Goal: Task Accomplishment & Management: Complete application form

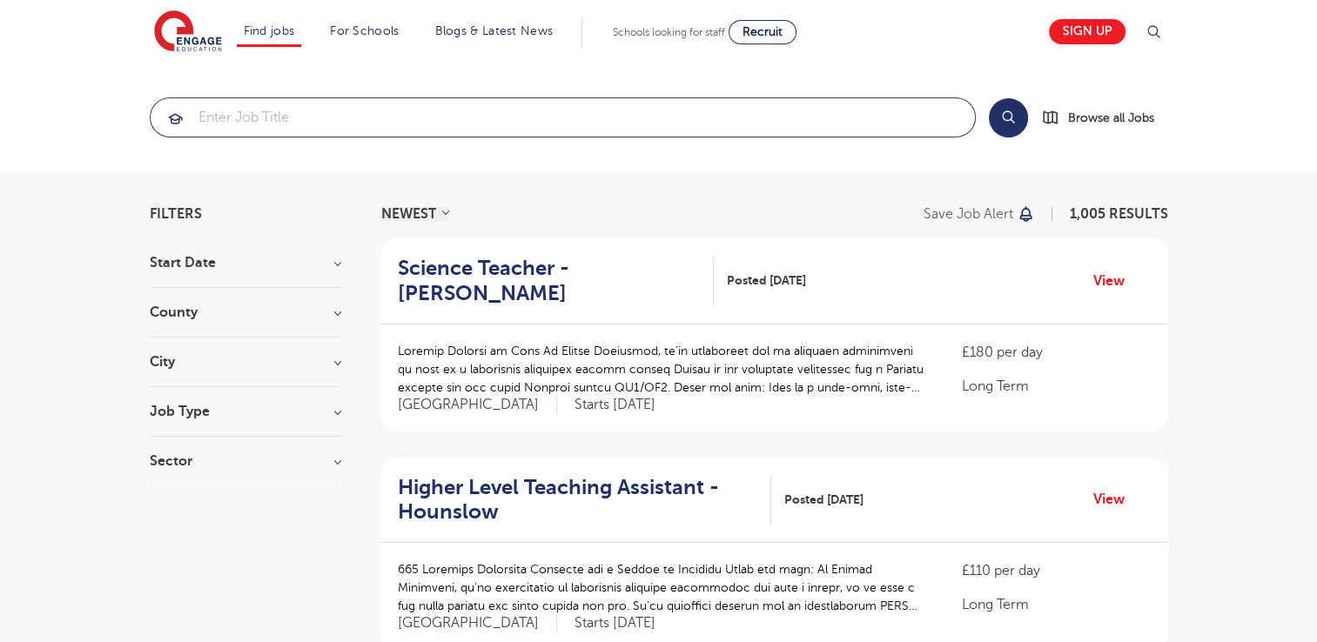
click at [226, 117] on input "search" at bounding box center [563, 117] width 824 height 38
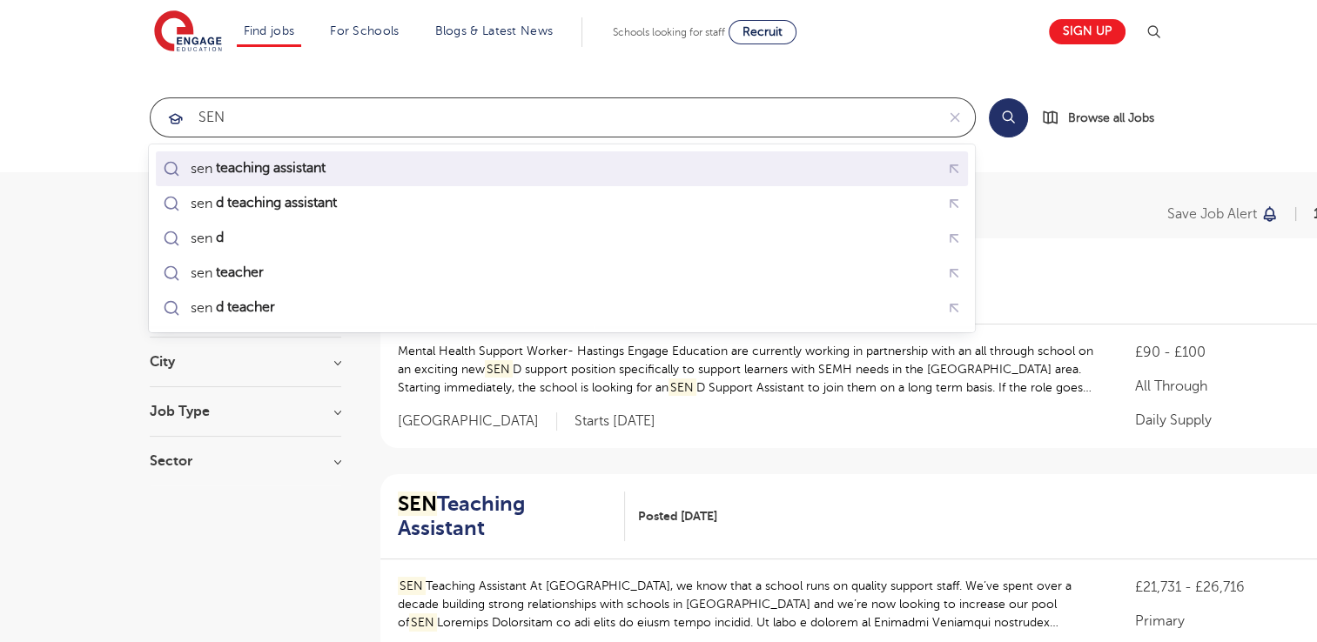
click at [244, 169] on mark "teaching assistant" at bounding box center [269, 168] width 115 height 21
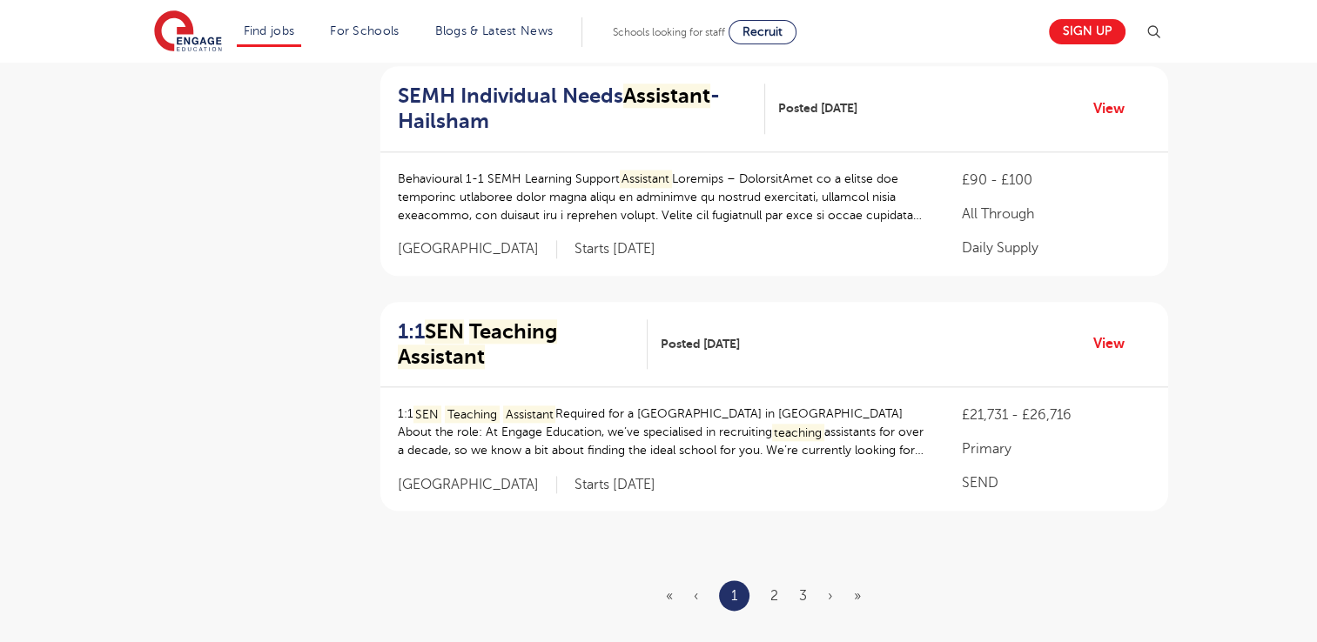
scroll to position [2100, 0]
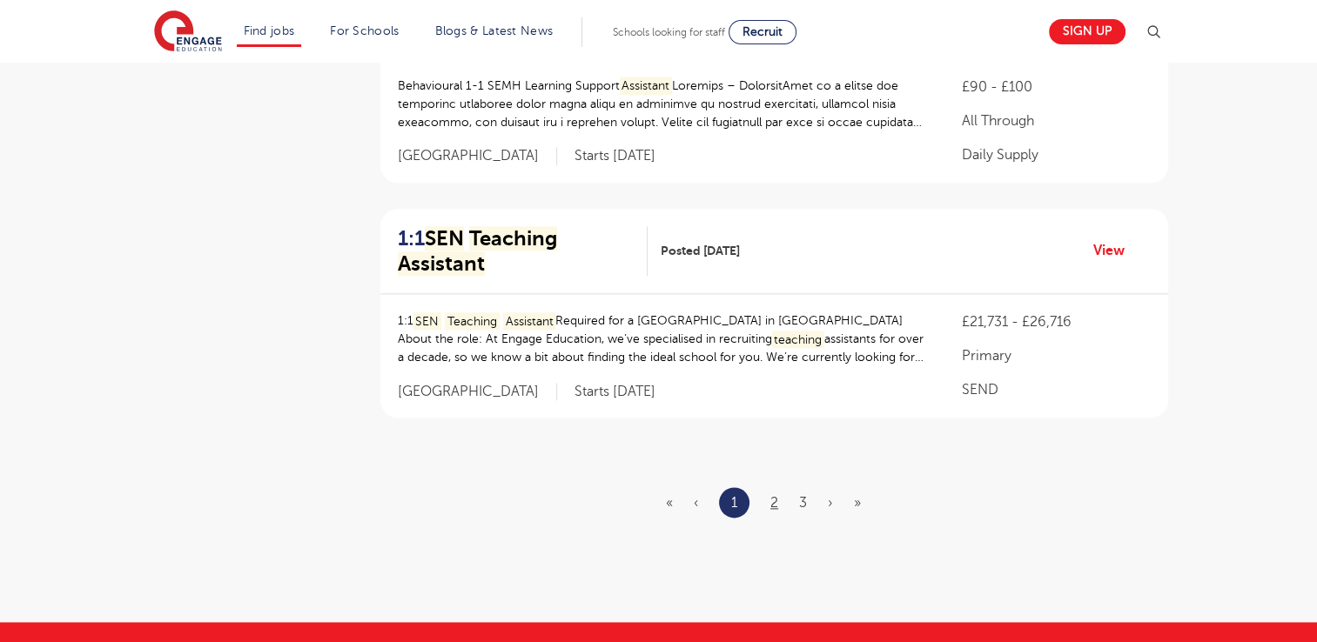
type input "sen teaching assistant"
click at [775, 495] on link "2" at bounding box center [774, 503] width 8 height 16
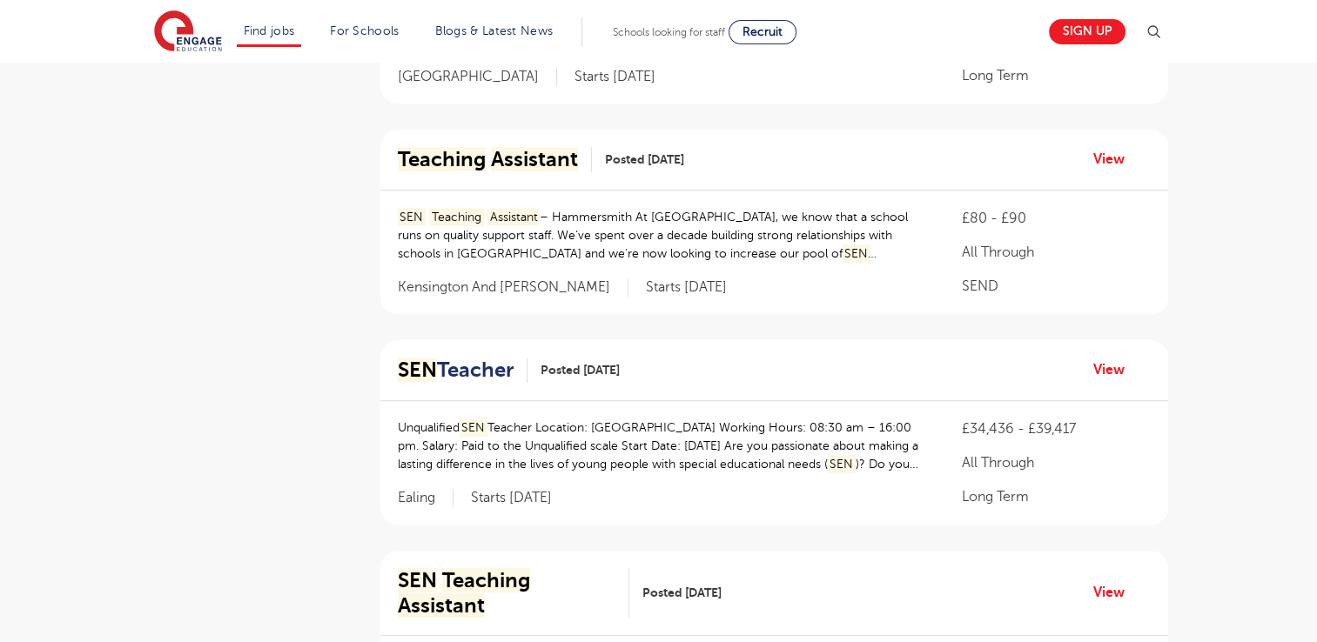
scroll to position [777, 0]
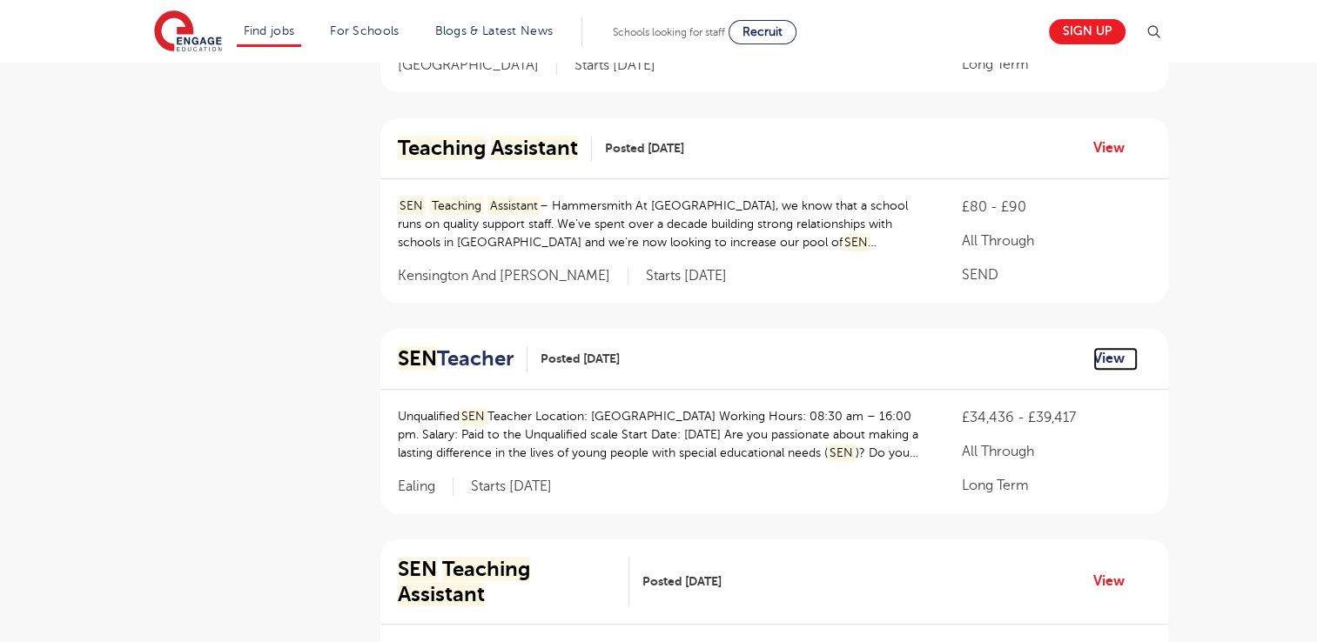
click at [1103, 347] on link "View" at bounding box center [1115, 358] width 44 height 23
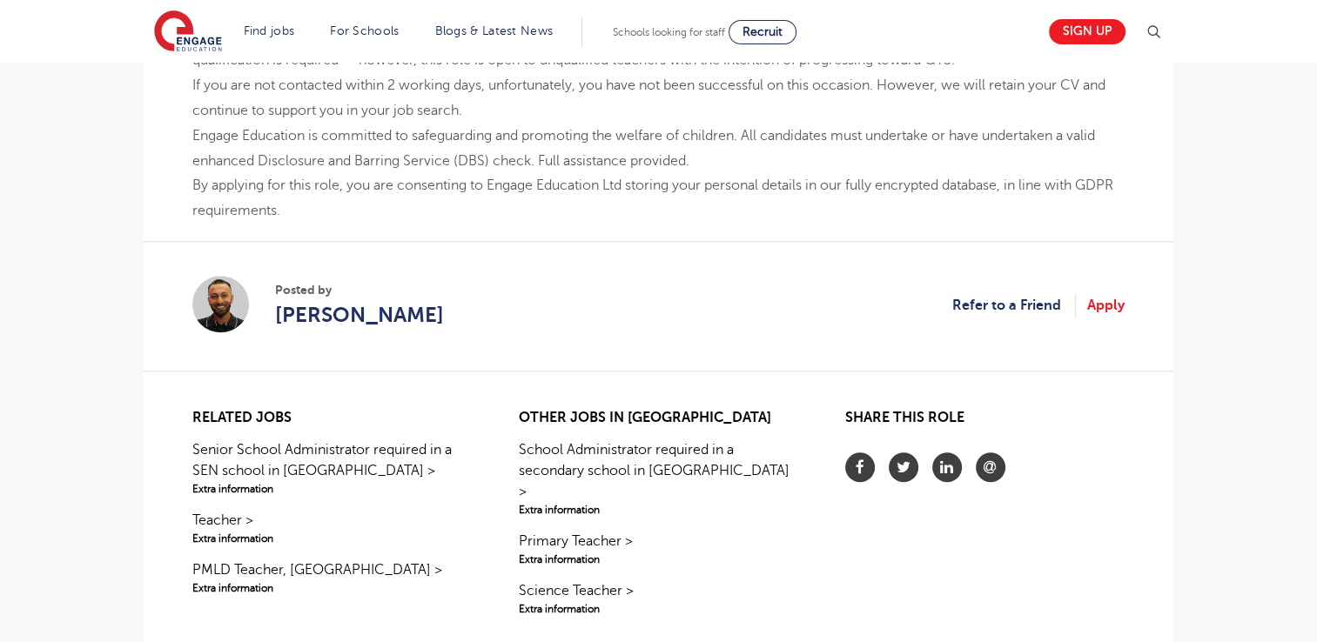
scroll to position [1692, 0]
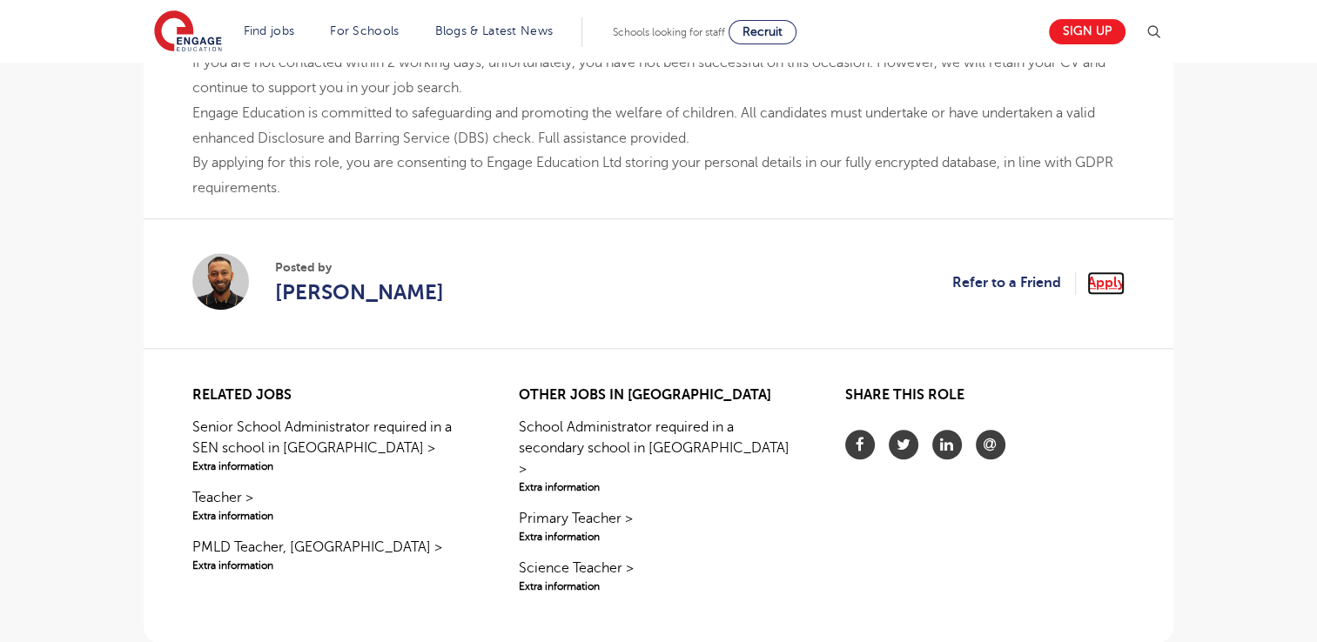
click at [1093, 272] on link "Apply" at bounding box center [1105, 283] width 37 height 23
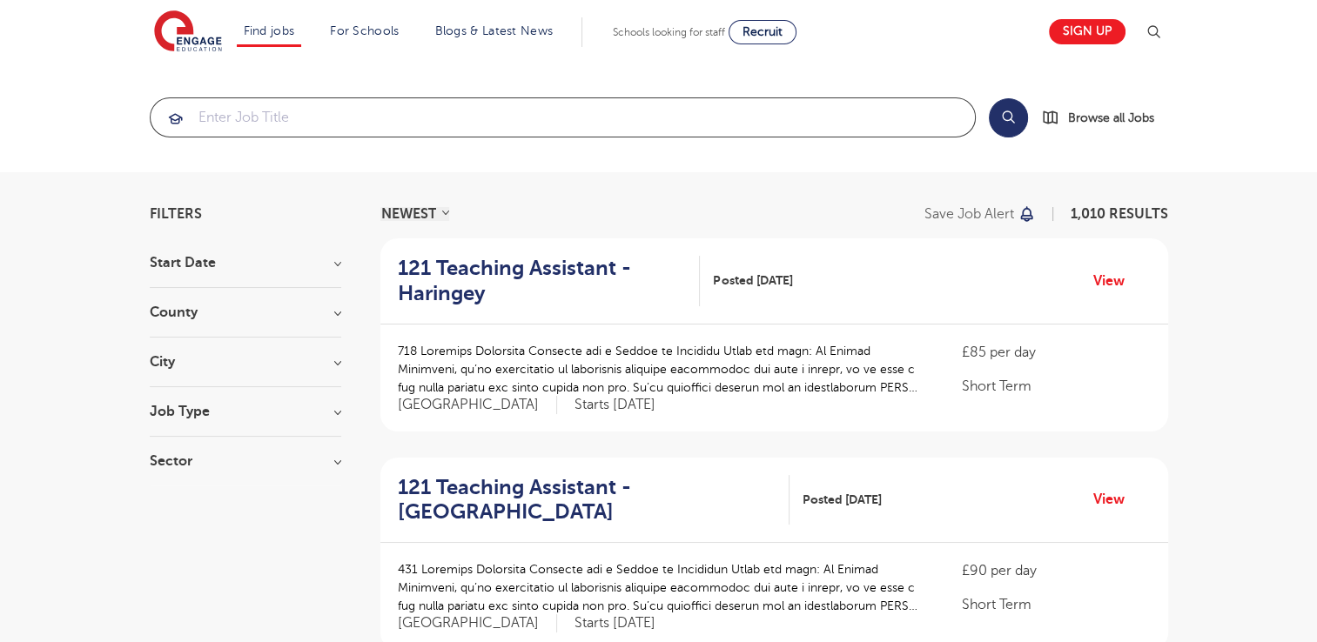
click at [223, 123] on input "search" at bounding box center [563, 117] width 824 height 38
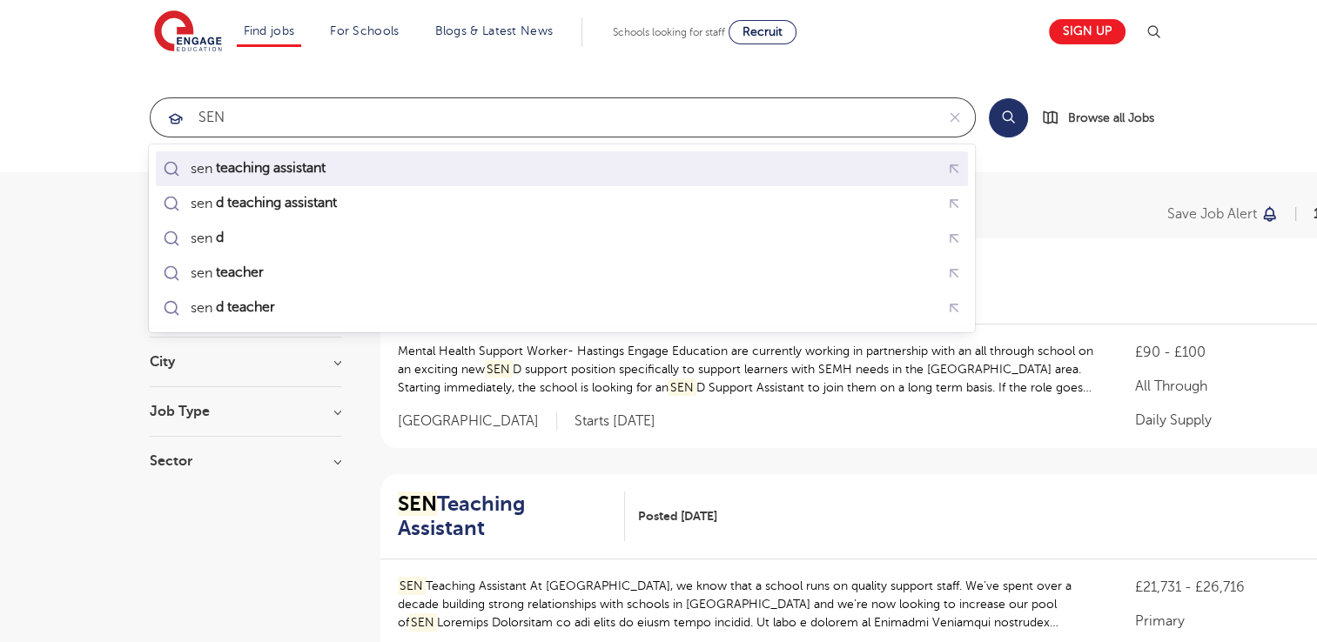
click at [255, 164] on mark "teaching assistant" at bounding box center [269, 168] width 115 height 21
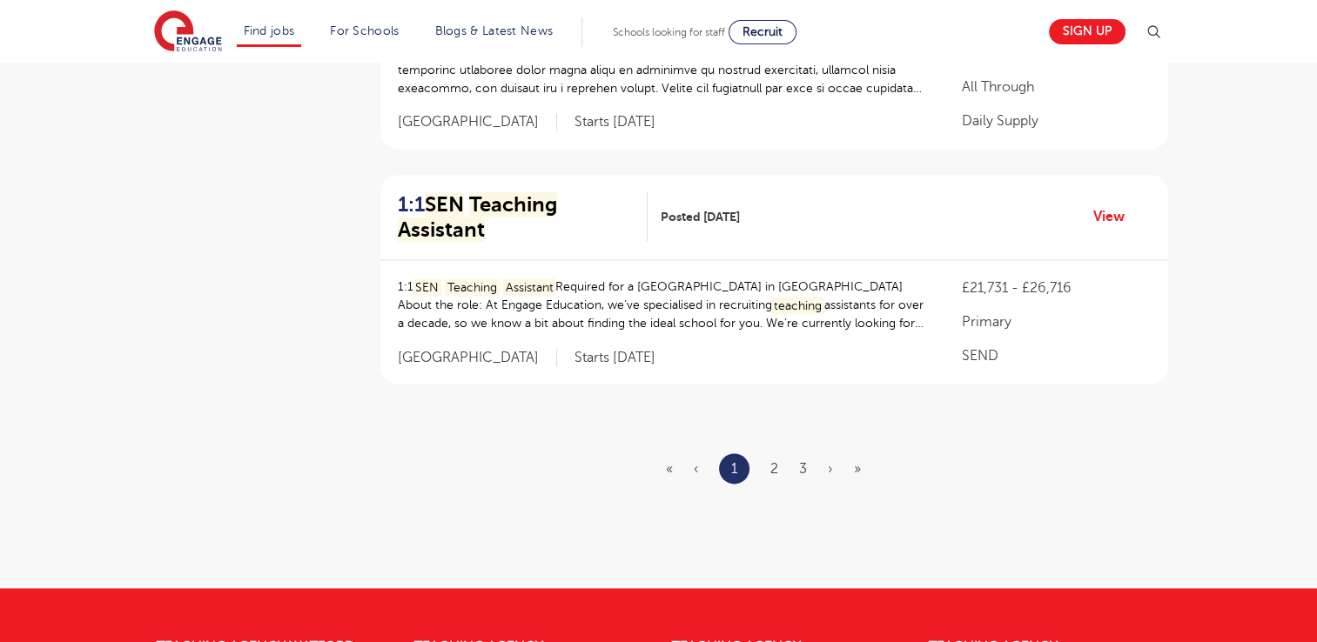
scroll to position [2145, 0]
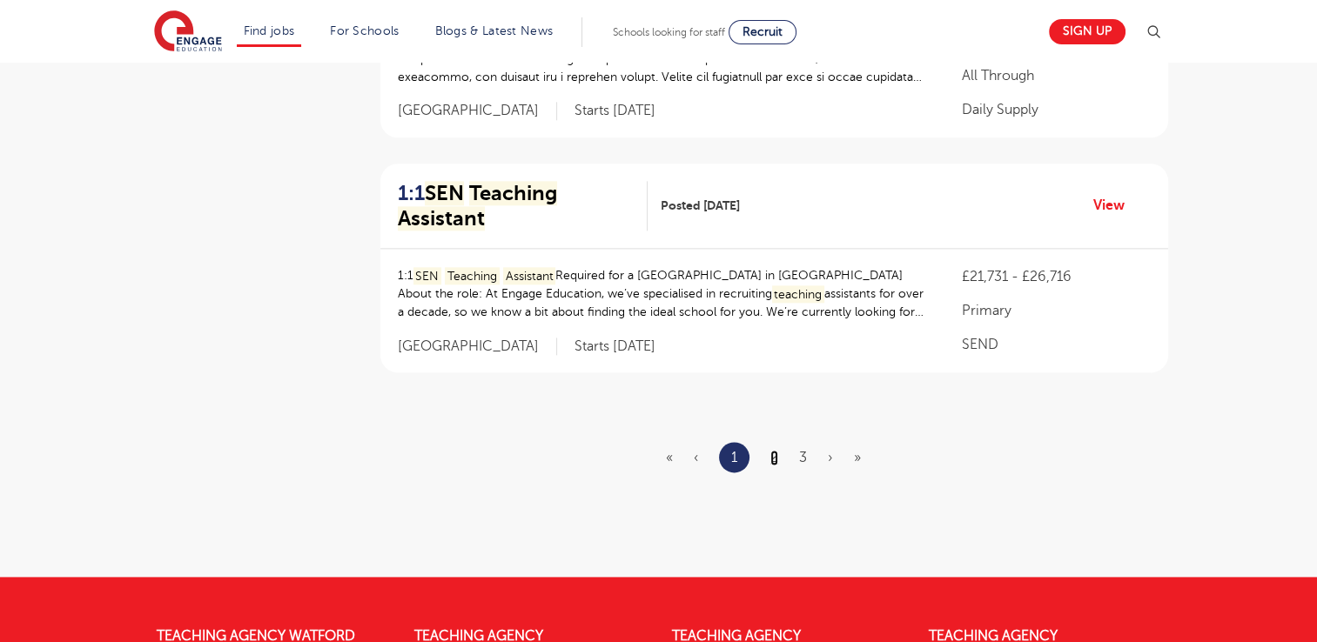
click at [770, 442] on ul "« ‹ 1 2 3 › »" at bounding box center [774, 457] width 216 height 30
click at [773, 450] on link "2" at bounding box center [774, 458] width 8 height 16
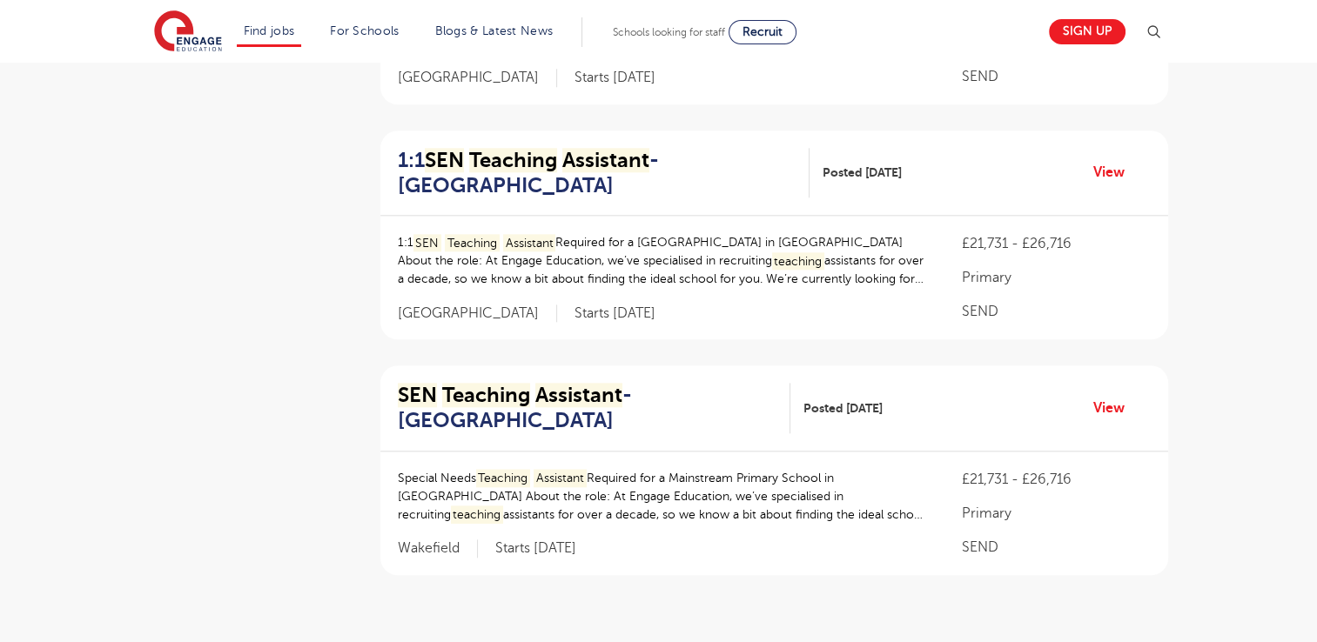
scroll to position [1948, 0]
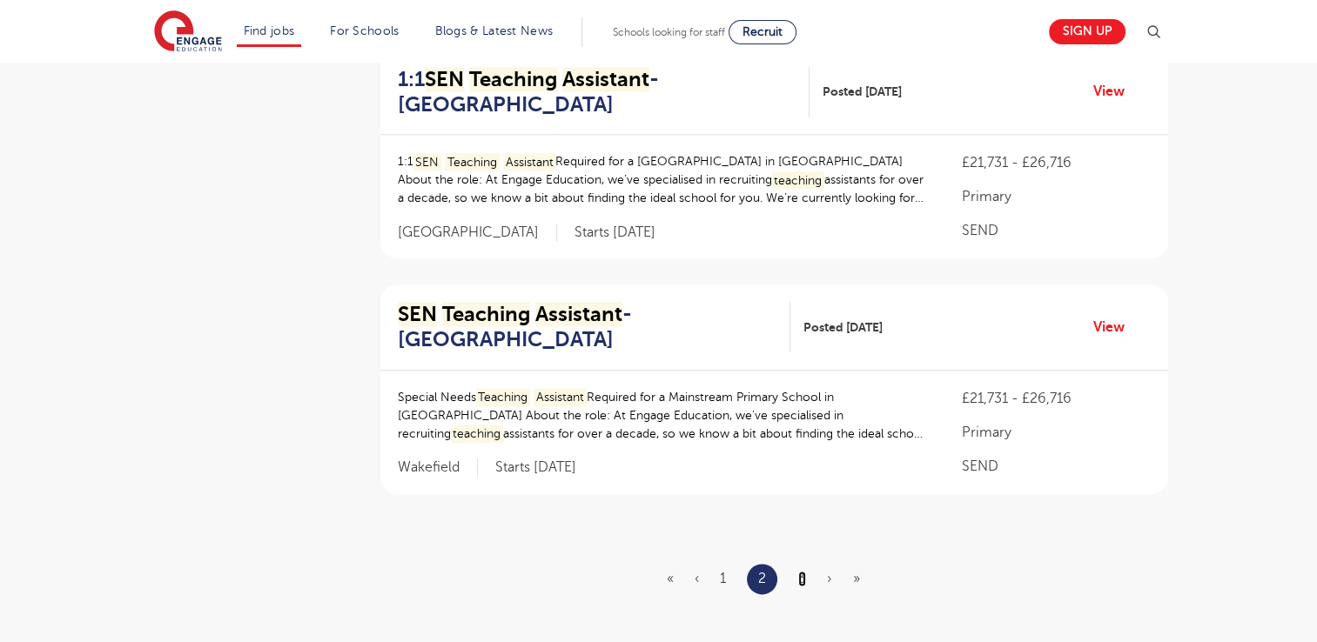
click at [804, 571] on link "3" at bounding box center [802, 579] width 8 height 16
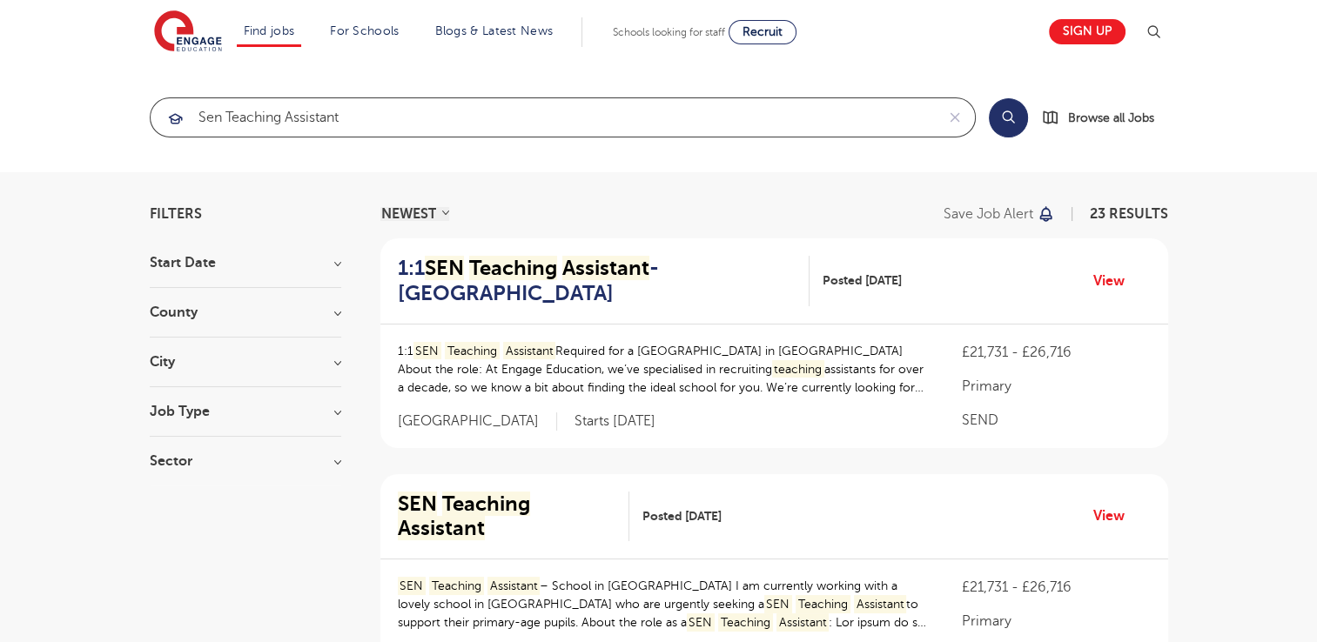
click at [350, 119] on input "sen teaching assistant" at bounding box center [543, 117] width 784 height 38
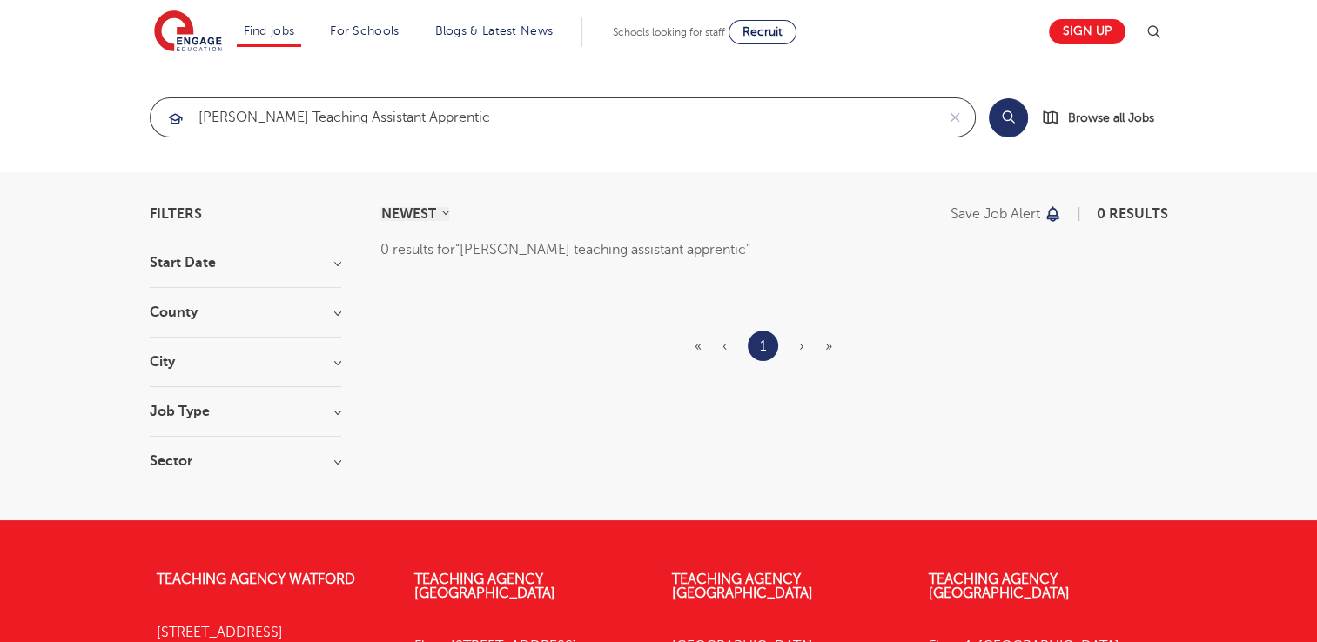
type input "sen teaching assistant apprentice"
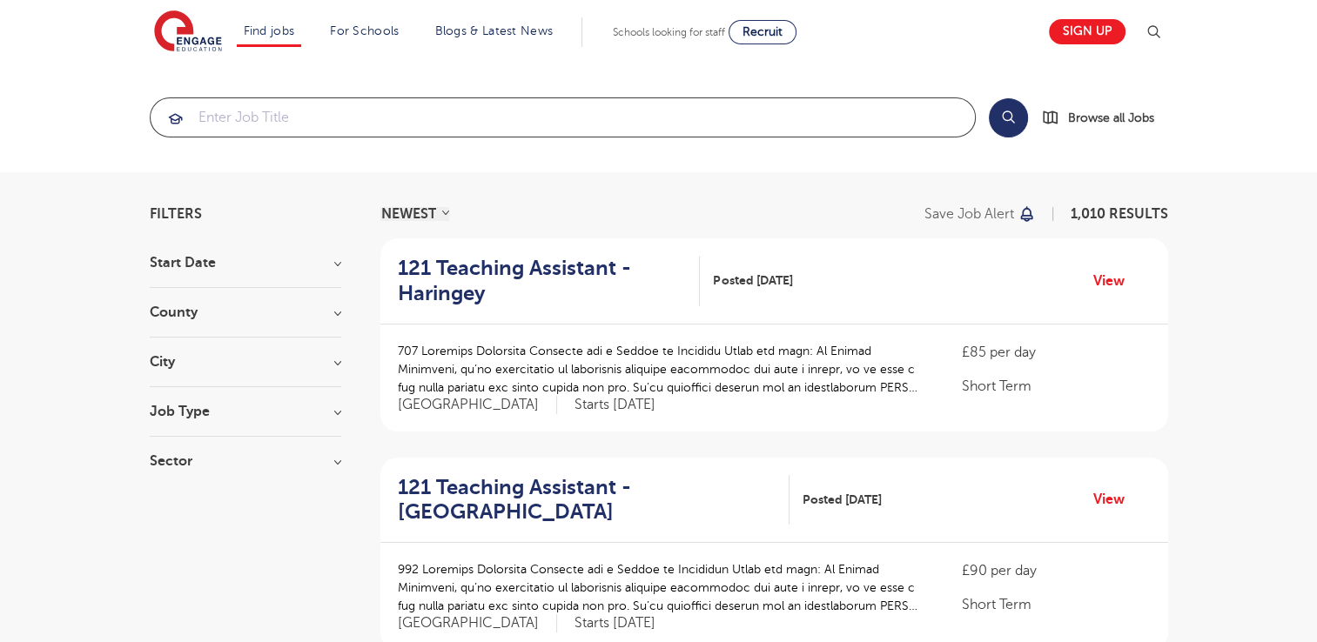
click at [227, 124] on input "search" at bounding box center [563, 117] width 824 height 38
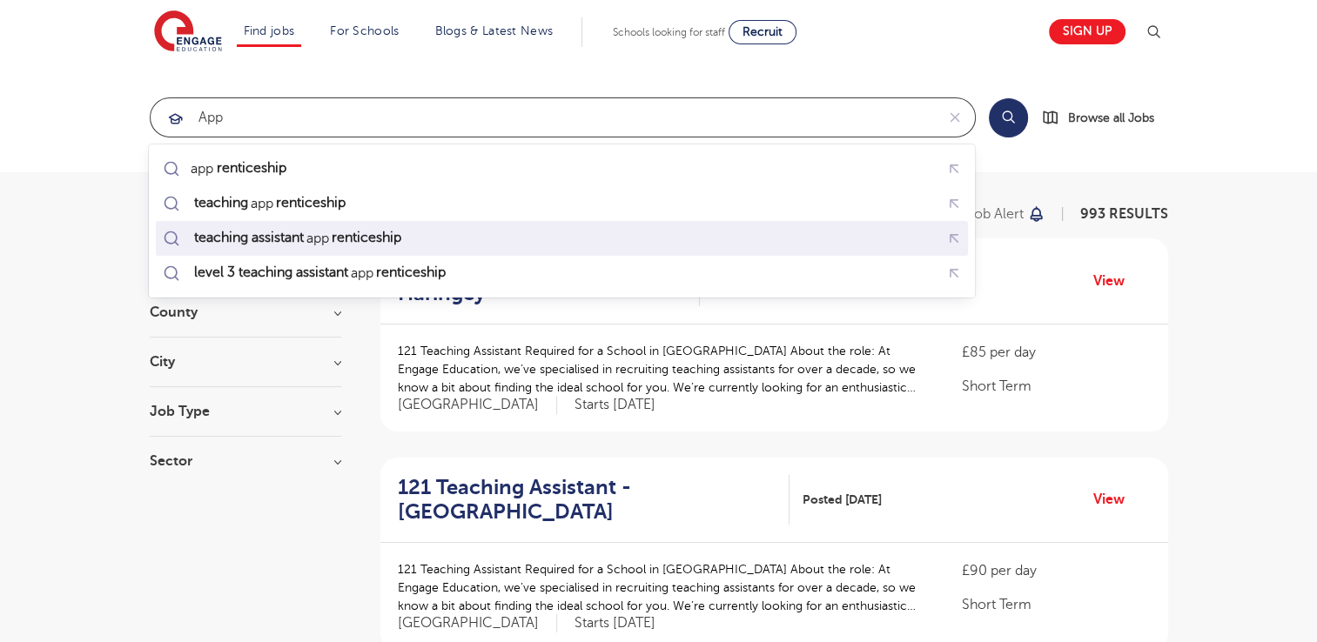
click at [266, 235] on mark "teaching assistant" at bounding box center [248, 237] width 115 height 21
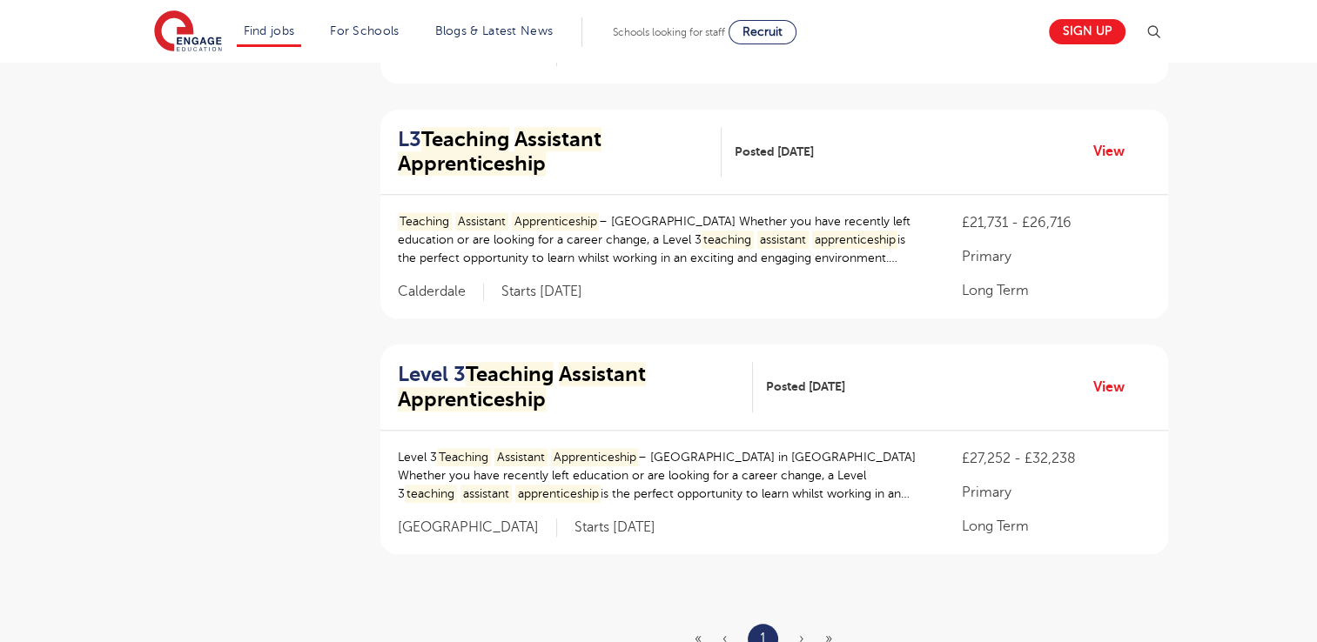
scroll to position [1774, 0]
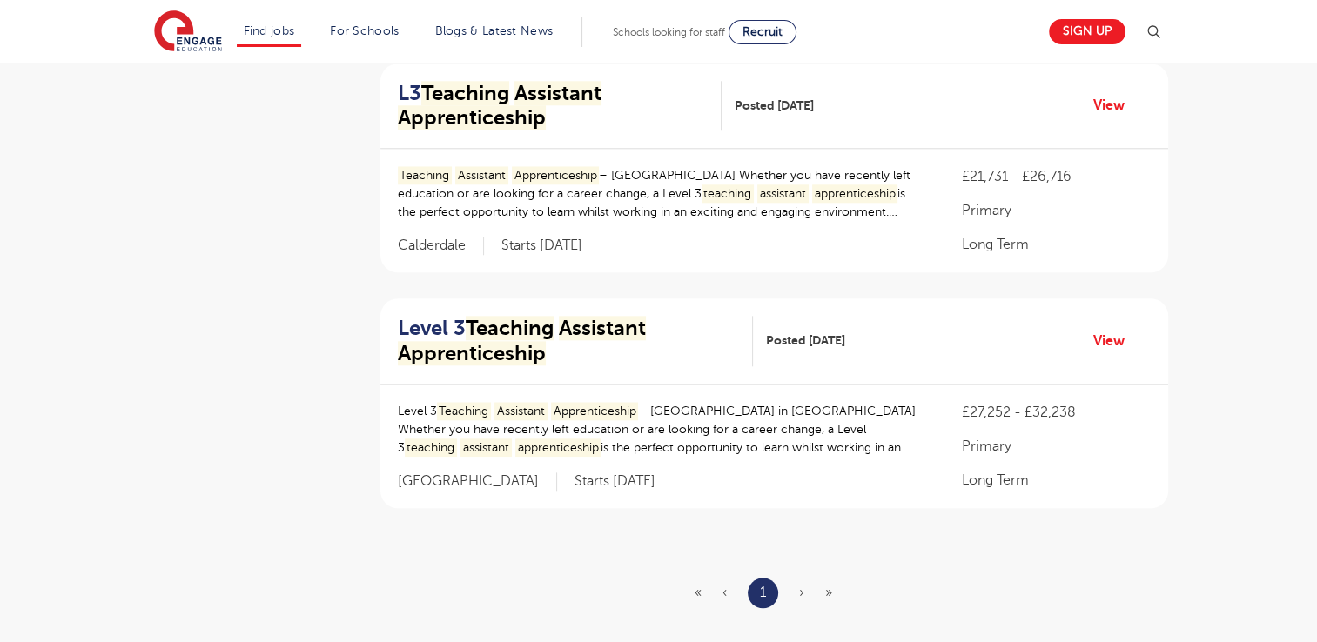
type input "teaching assistant apprenticeship"
click at [804, 589] on ul "« ‹ 1 › »" at bounding box center [774, 593] width 158 height 30
